Goal: Transaction & Acquisition: Purchase product/service

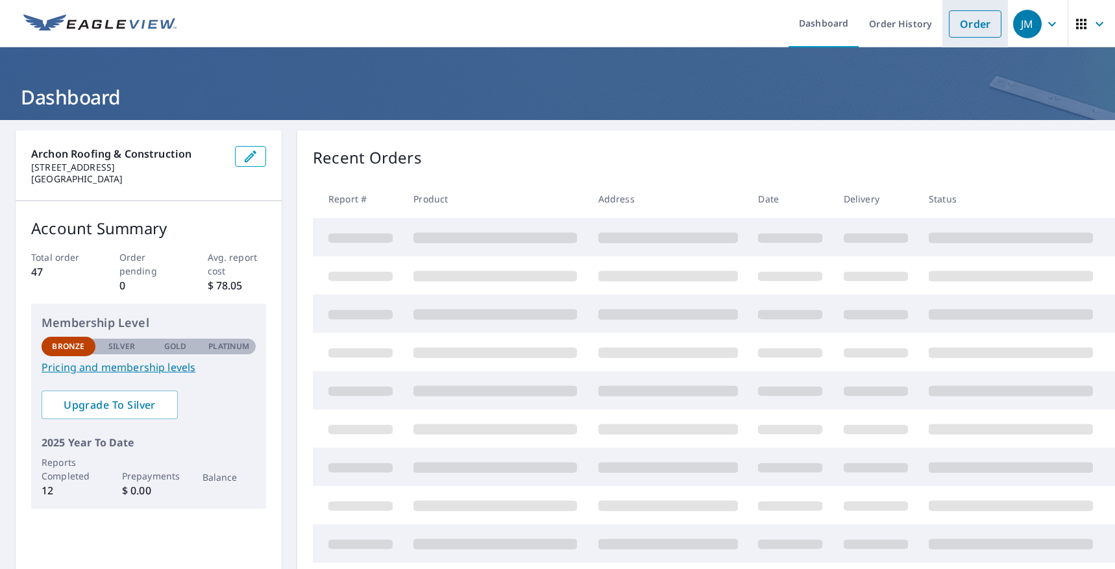
click at [970, 29] on link "Order" at bounding box center [975, 23] width 53 height 27
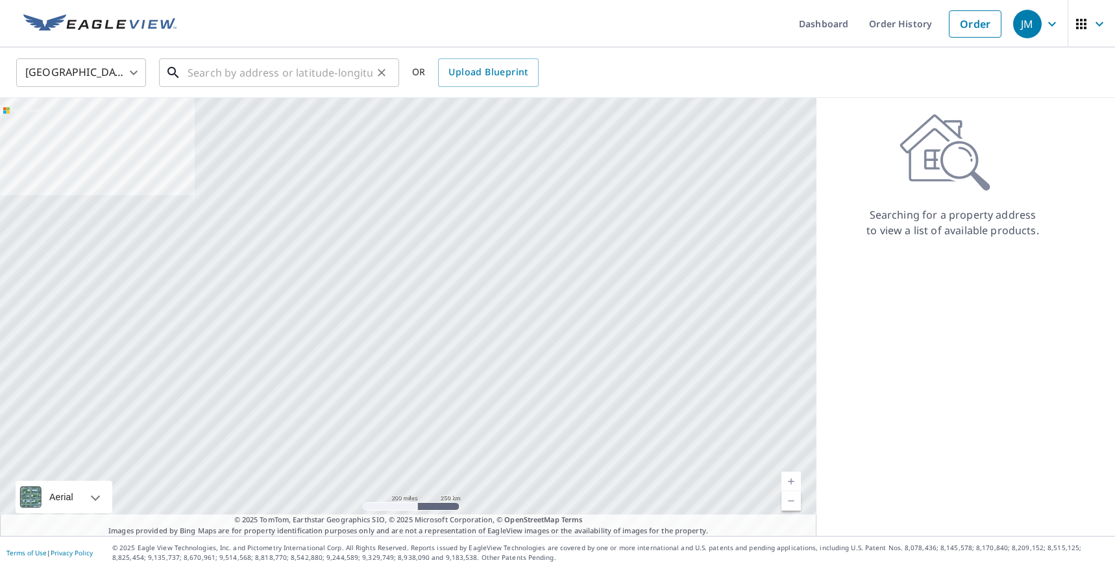
click at [219, 72] on input "text" at bounding box center [280, 73] width 185 height 36
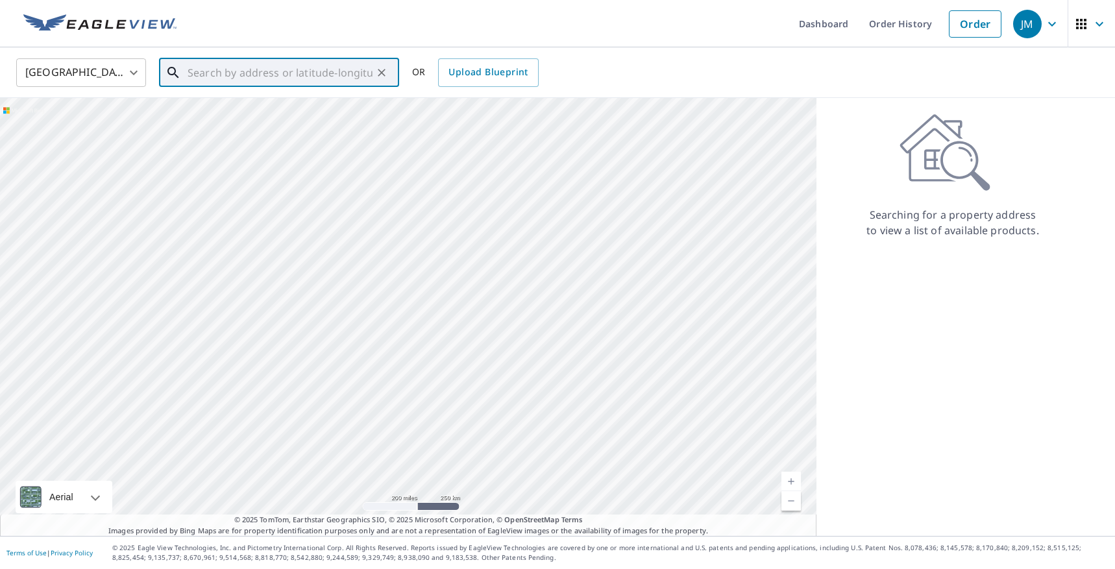
paste input "[STREET_ADDRESS][PERSON_NAME]"
click at [233, 123] on p "[GEOGRAPHIC_DATA]" at bounding box center [287, 124] width 204 height 13
type input "[STREET_ADDRESS][PERSON_NAME]"
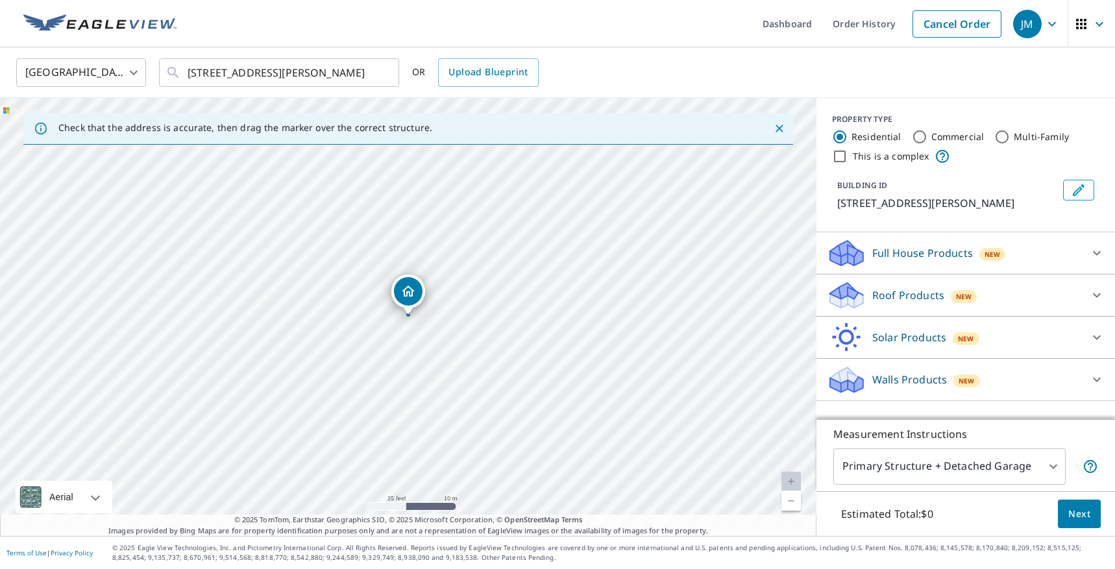
click at [939, 289] on p "Roof Products" at bounding box center [908, 296] width 72 height 16
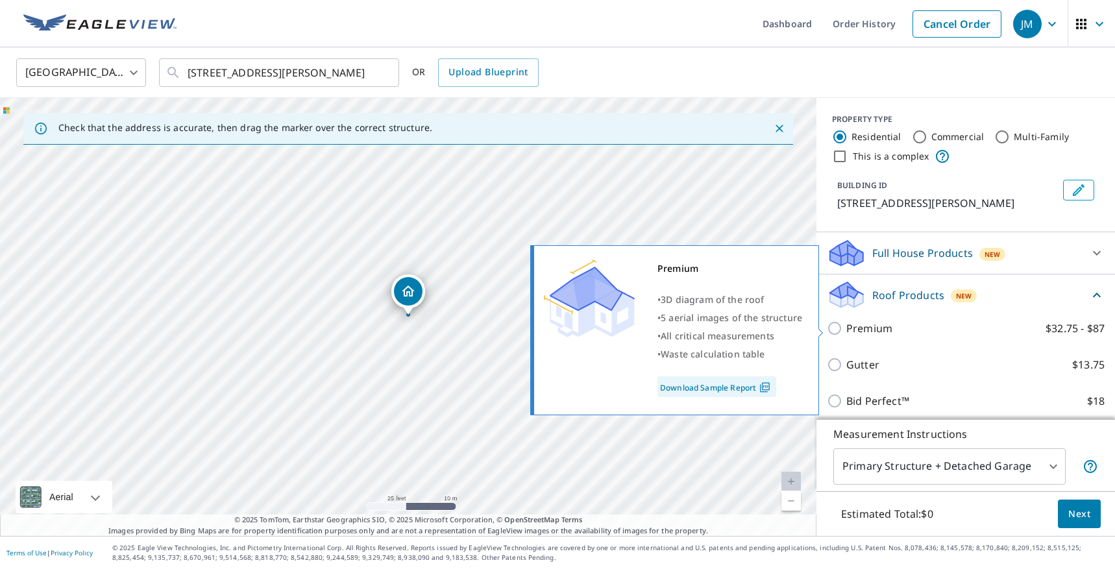
click at [833, 330] on input "Premium $32.75 - $87" at bounding box center [836, 329] width 19 height 16
checkbox input "true"
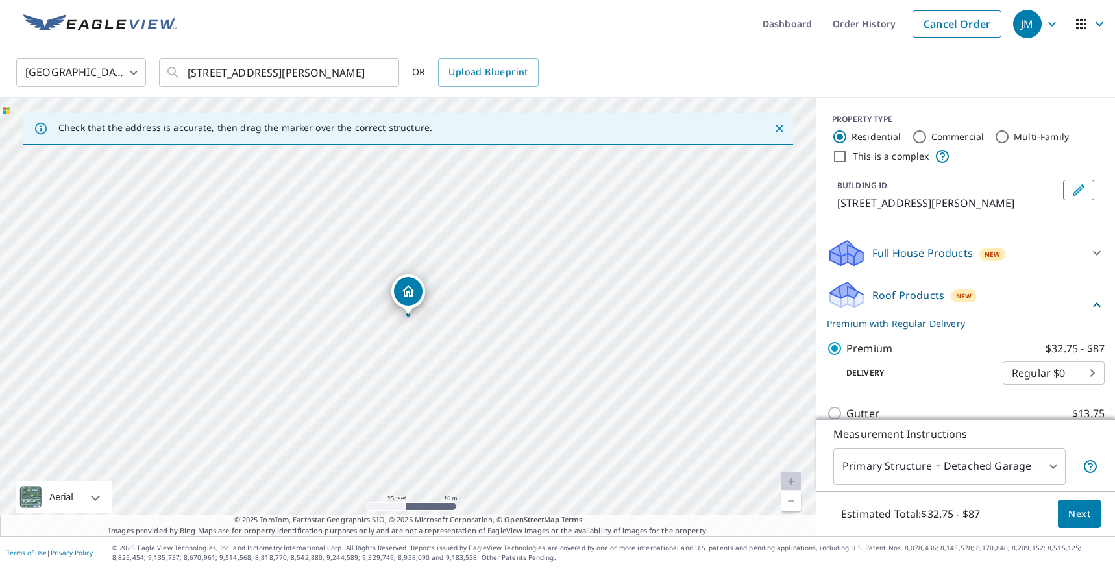
click at [1079, 515] on span "Next" at bounding box center [1079, 514] width 22 height 16
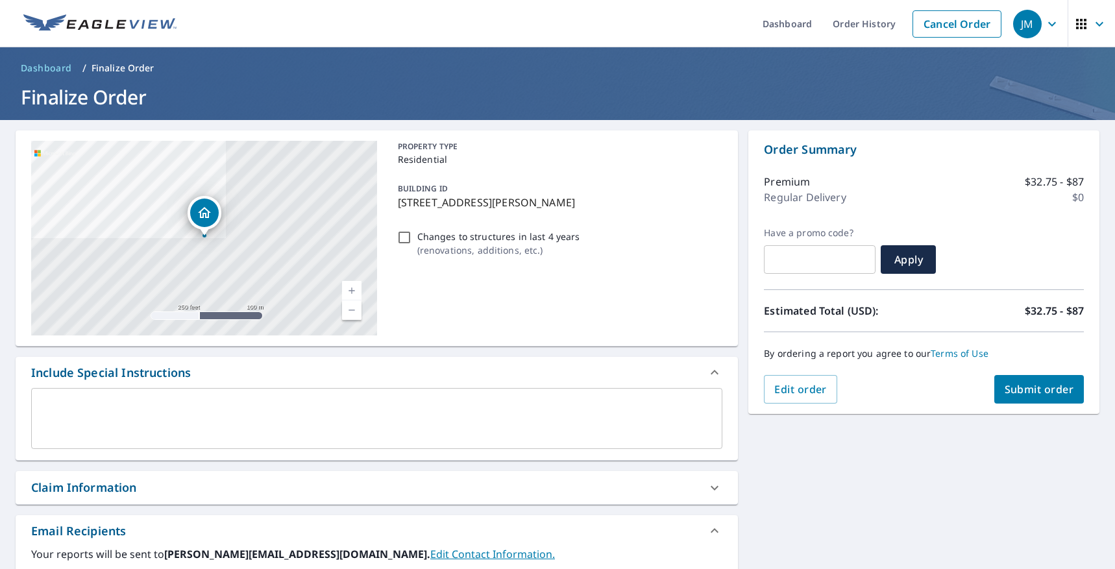
click at [1043, 395] on span "Submit order" at bounding box center [1039, 389] width 69 height 14
